Goal: Task Accomplishment & Management: Manage account settings

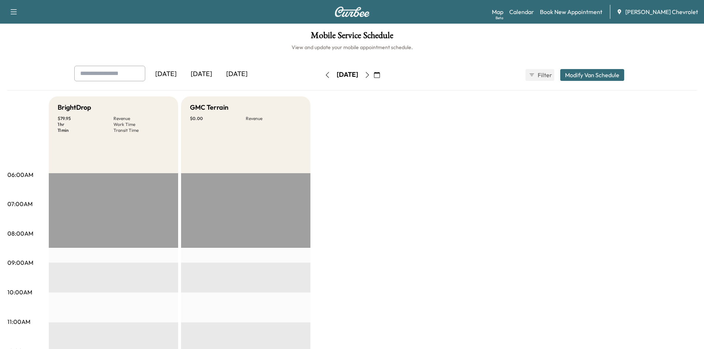
click at [232, 72] on div "[DATE]" at bounding box center [236, 74] width 35 height 17
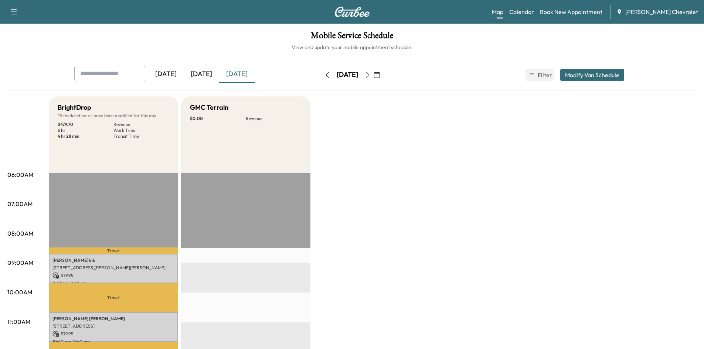
click at [206, 77] on div "[DATE]" at bounding box center [201, 74] width 35 height 17
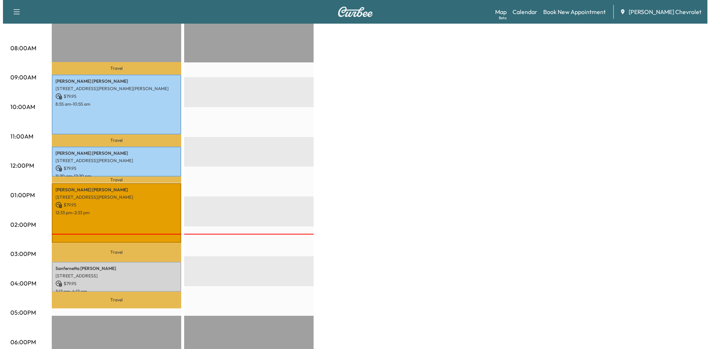
scroll to position [259, 0]
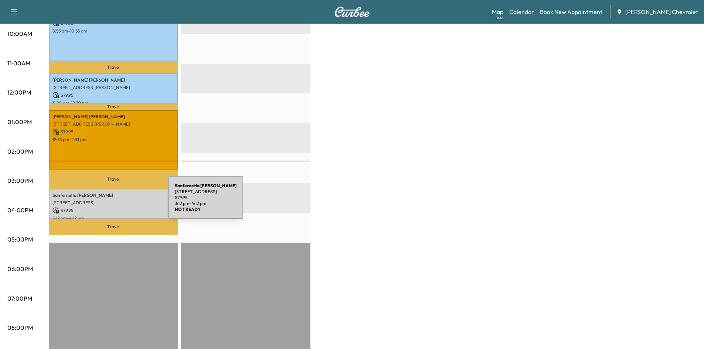
click at [95, 193] on p "Sanfernetta [PERSON_NAME]" at bounding box center [113, 196] width 122 height 6
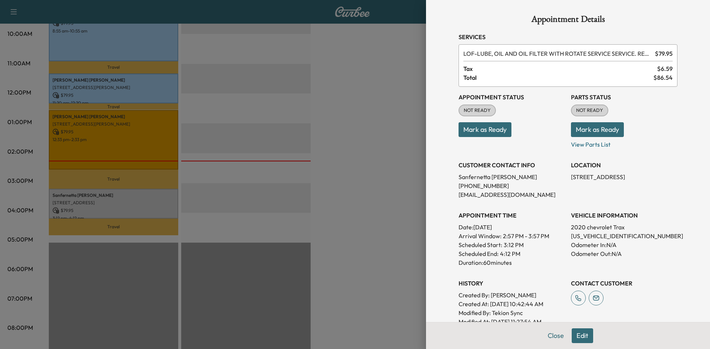
click at [590, 132] on button "Mark as Ready" at bounding box center [597, 129] width 53 height 15
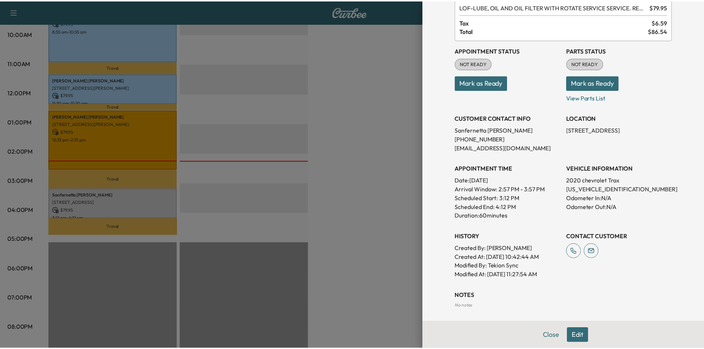
scroll to position [0, 0]
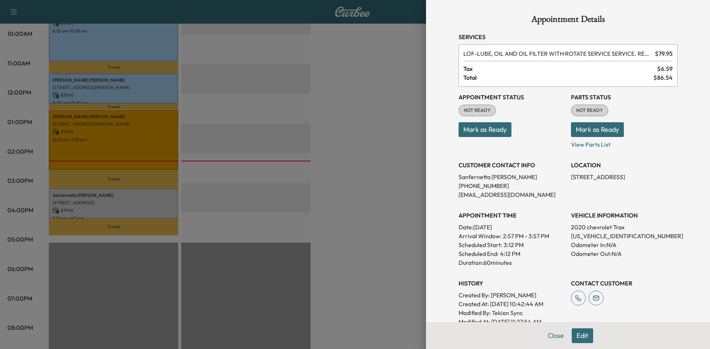
click at [583, 131] on button "Mark as Ready" at bounding box center [597, 129] width 53 height 15
click at [399, 168] on div at bounding box center [355, 174] width 710 height 349
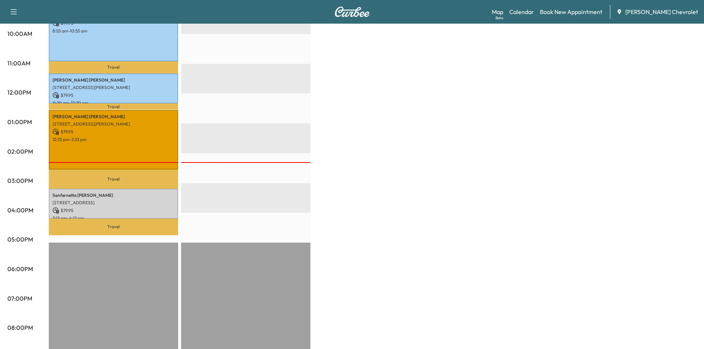
click at [5, 9] on div "Support Log Out Map Beta Calendar Book New Appointment [PERSON_NAME] Chevrolet" at bounding box center [352, 12] width 704 height 24
click at [11, 11] on icon "button" at bounding box center [13, 11] width 9 height 9
click at [17, 10] on icon "button" at bounding box center [13, 11] width 9 height 9
click at [17, 10] on icon "button" at bounding box center [14, 11] width 6 height 5
click at [27, 285] on link "Support" at bounding box center [26, 284] width 28 height 9
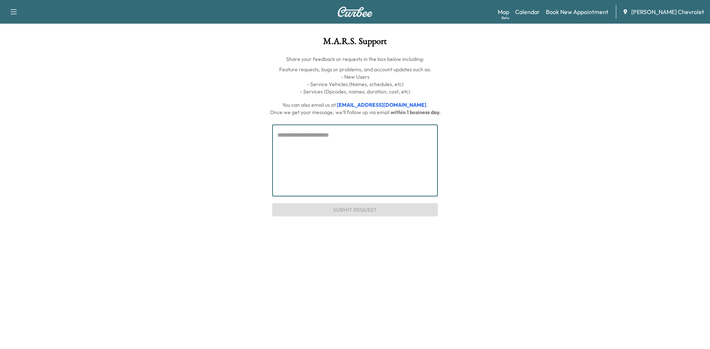
click at [361, 139] on textarea at bounding box center [354, 161] width 155 height 60
click at [362, 12] on img at bounding box center [354, 12] width 35 height 10
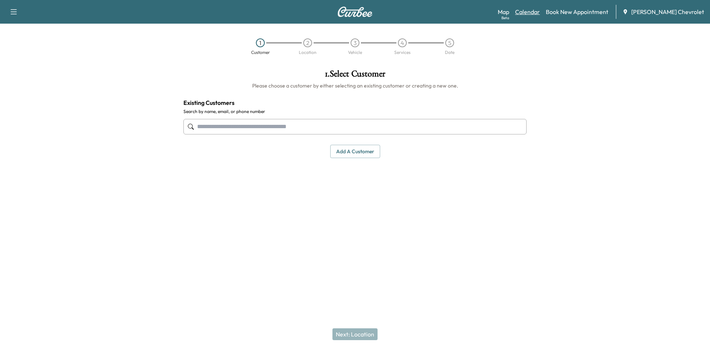
click at [538, 11] on link "Calendar" at bounding box center [527, 11] width 25 height 9
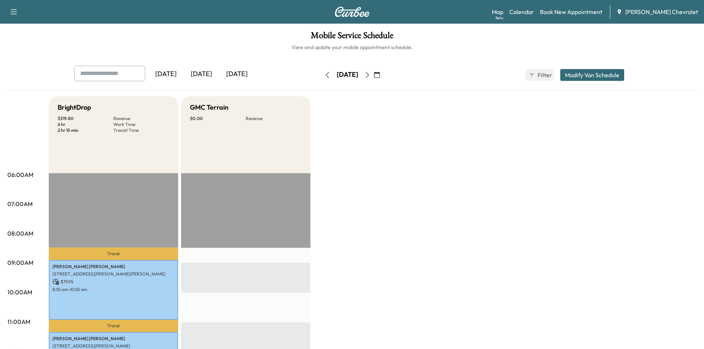
click at [199, 73] on div "[DATE]" at bounding box center [201, 74] width 35 height 17
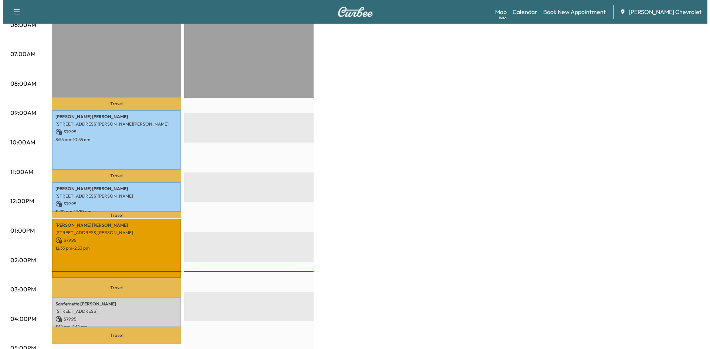
scroll to position [222, 0]
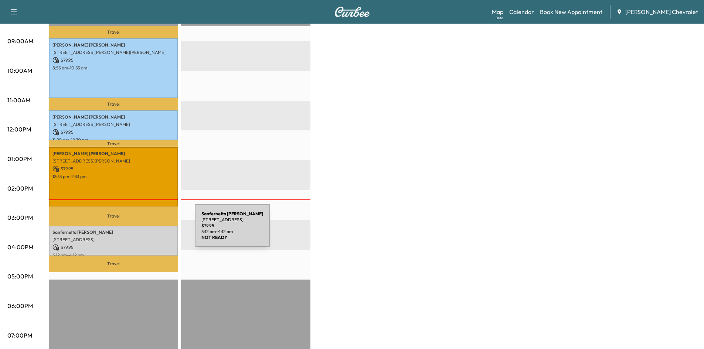
click at [139, 230] on p "Sanfernetta [PERSON_NAME]" at bounding box center [113, 233] width 122 height 6
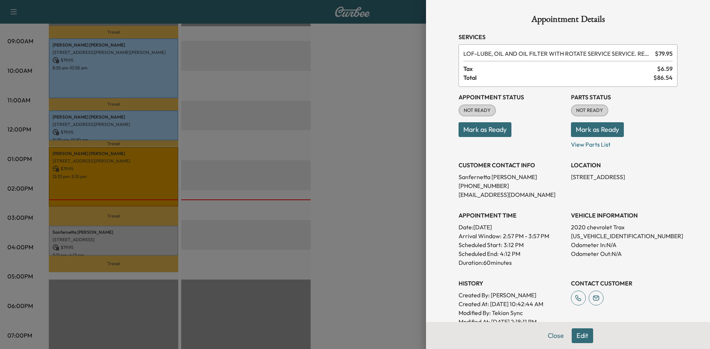
click at [599, 129] on button "Mark as Ready" at bounding box center [597, 129] width 53 height 15
click at [587, 146] on p "View Parts List" at bounding box center [624, 143] width 106 height 12
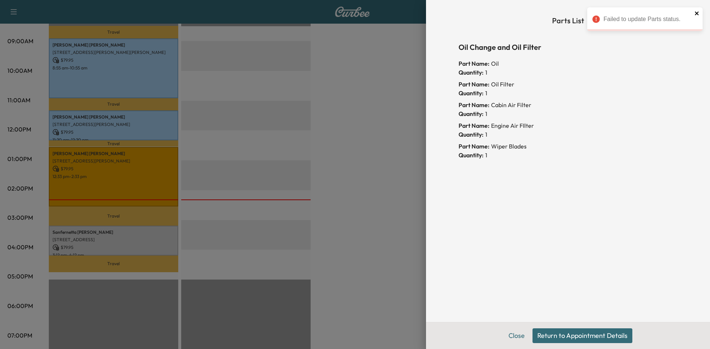
click at [697, 14] on icon "close" at bounding box center [697, 13] width 4 height 4
click at [515, 333] on button "Close" at bounding box center [517, 336] width 26 height 15
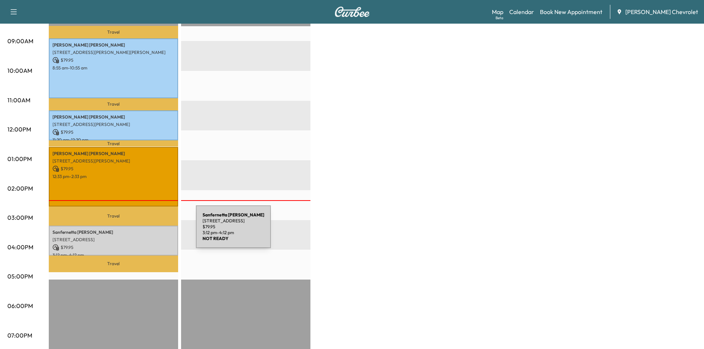
click at [141, 232] on p "Sanfernetta [PERSON_NAME]" at bounding box center [113, 233] width 122 height 6
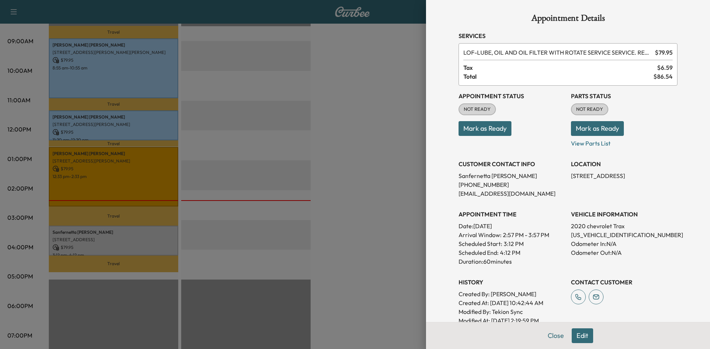
scroll to position [0, 0]
click at [496, 137] on button "Mark as Ready" at bounding box center [484, 129] width 53 height 15
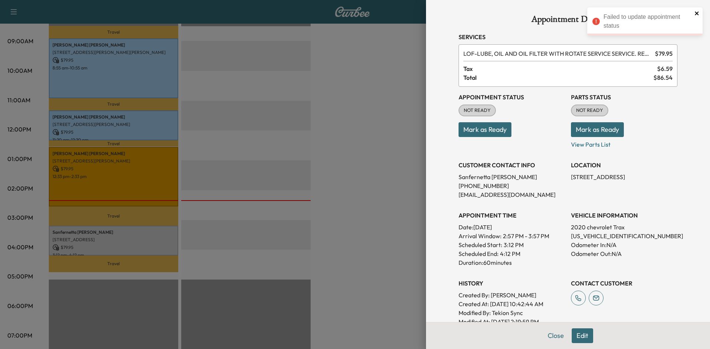
click at [696, 14] on icon "close" at bounding box center [697, 13] width 4 height 4
